Goal: Task Accomplishment & Management: Complete application form

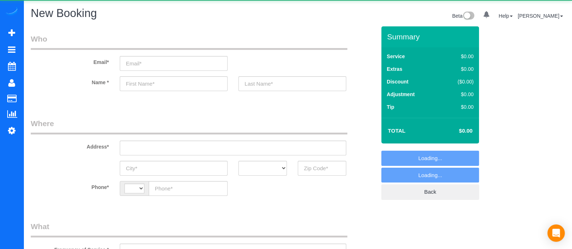
select select "string:[GEOGRAPHIC_DATA]"
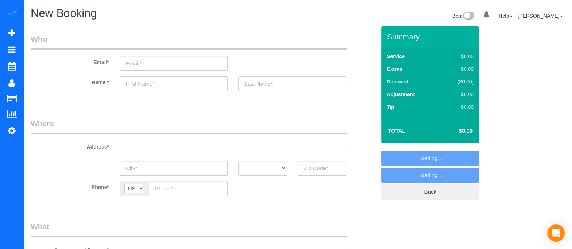
select select "object:1405"
click at [146, 85] on input "text" at bounding box center [174, 83] width 108 height 15
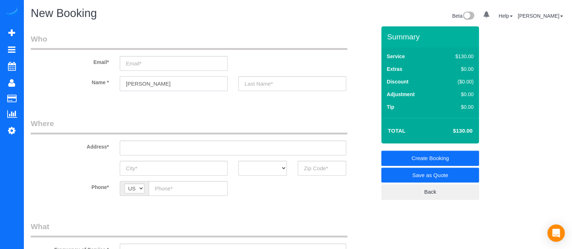
type input "[PERSON_NAME]"
click at [330, 164] on input "text" at bounding box center [322, 168] width 48 height 15
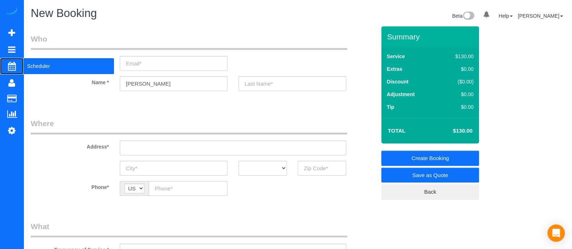
click at [38, 65] on span "Scheduler" at bounding box center [69, 66] width 90 height 17
